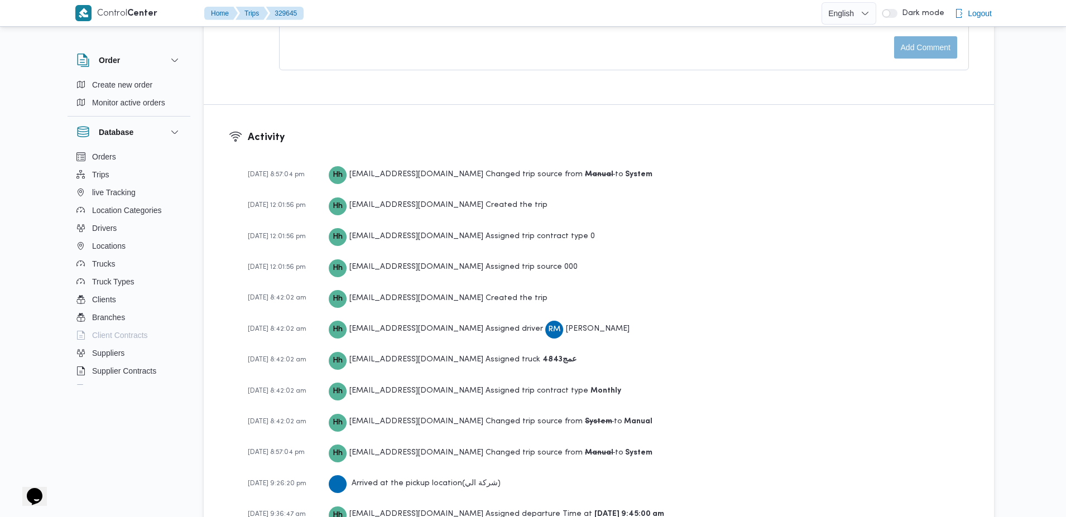
scroll to position [1647, 0]
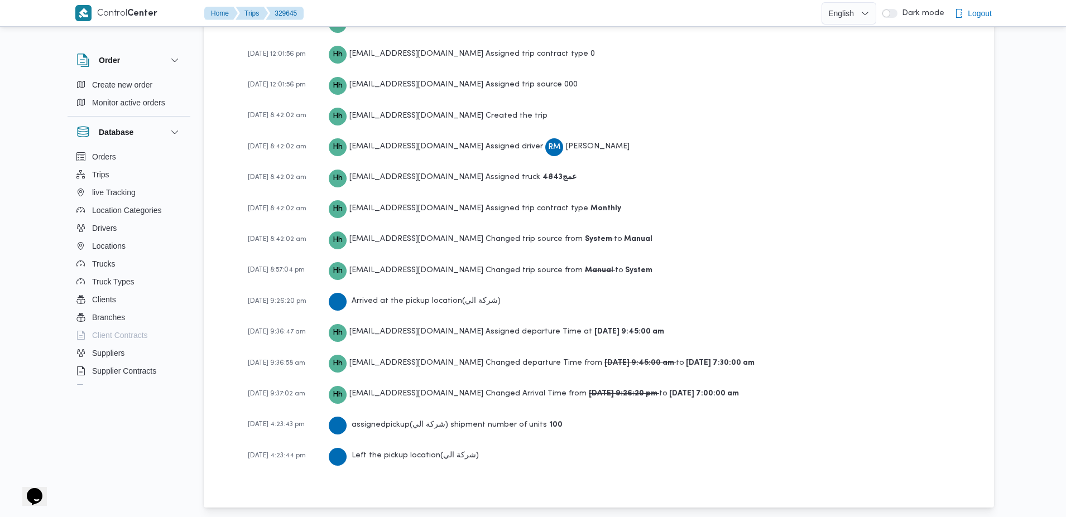
click at [368, 415] on div "assigned pickup ( شركة الي ) shipment number of units 100" at bounding box center [446, 425] width 234 height 20
drag, startPoint x: 368, startPoint y: 415, endPoint x: 469, endPoint y: 420, distance: 101.1
click at [469, 420] on div "assigned pickup ( شركة الي ) shipment number of units 100" at bounding box center [446, 425] width 234 height 20
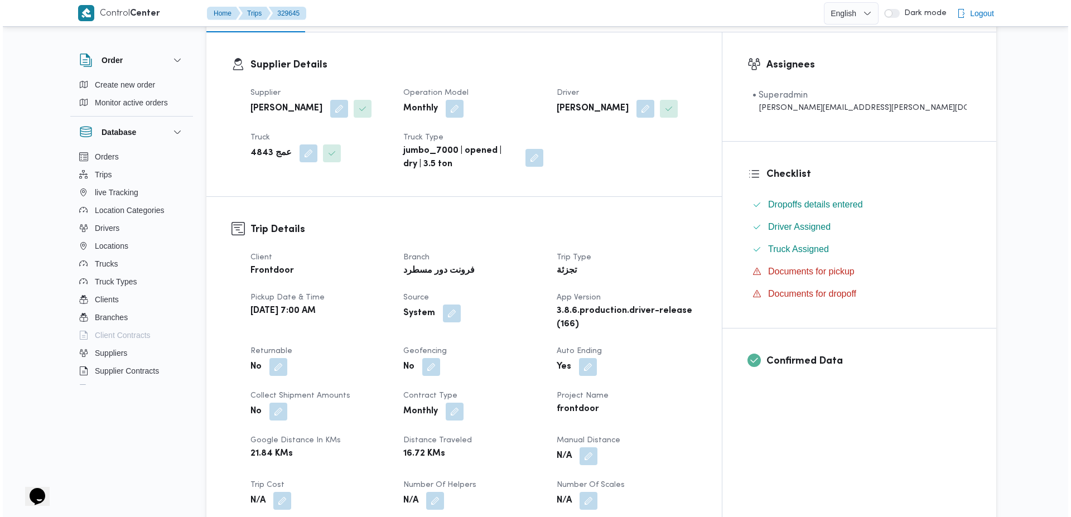
scroll to position [0, 0]
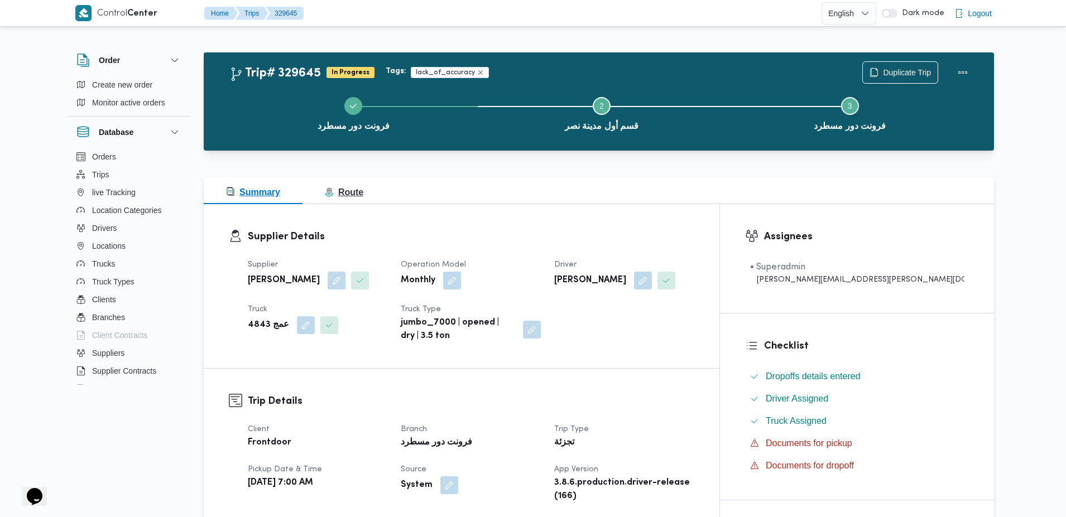
click at [344, 192] on span "Route" at bounding box center [344, 191] width 38 height 9
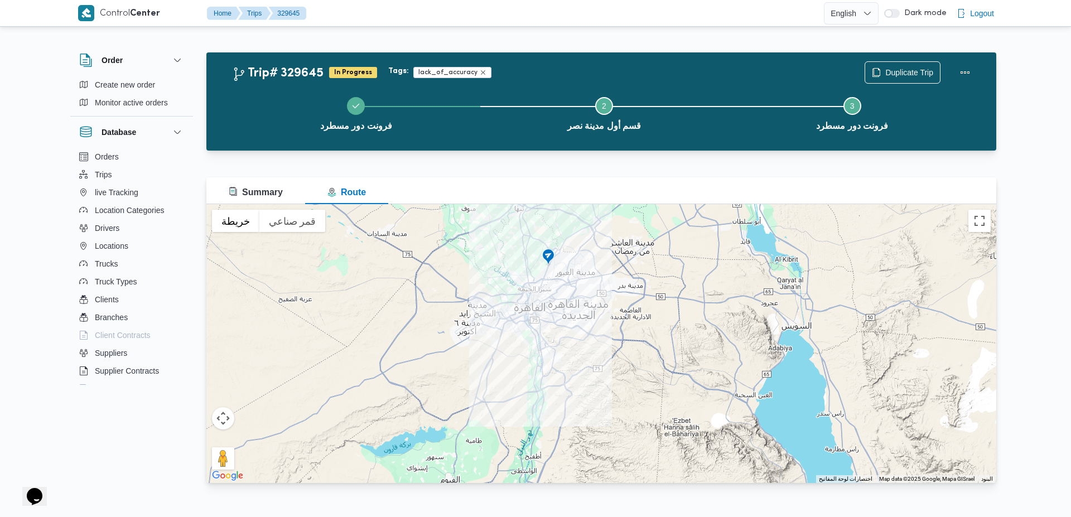
drag, startPoint x: 541, startPoint y: 267, endPoint x: 545, endPoint y: 316, distance: 49.8
click at [545, 316] on div "للتنقّل، يُرجى الضغط على مفاتيح الأسهم." at bounding box center [601, 343] width 790 height 279
